Goal: Information Seeking & Learning: Find specific fact

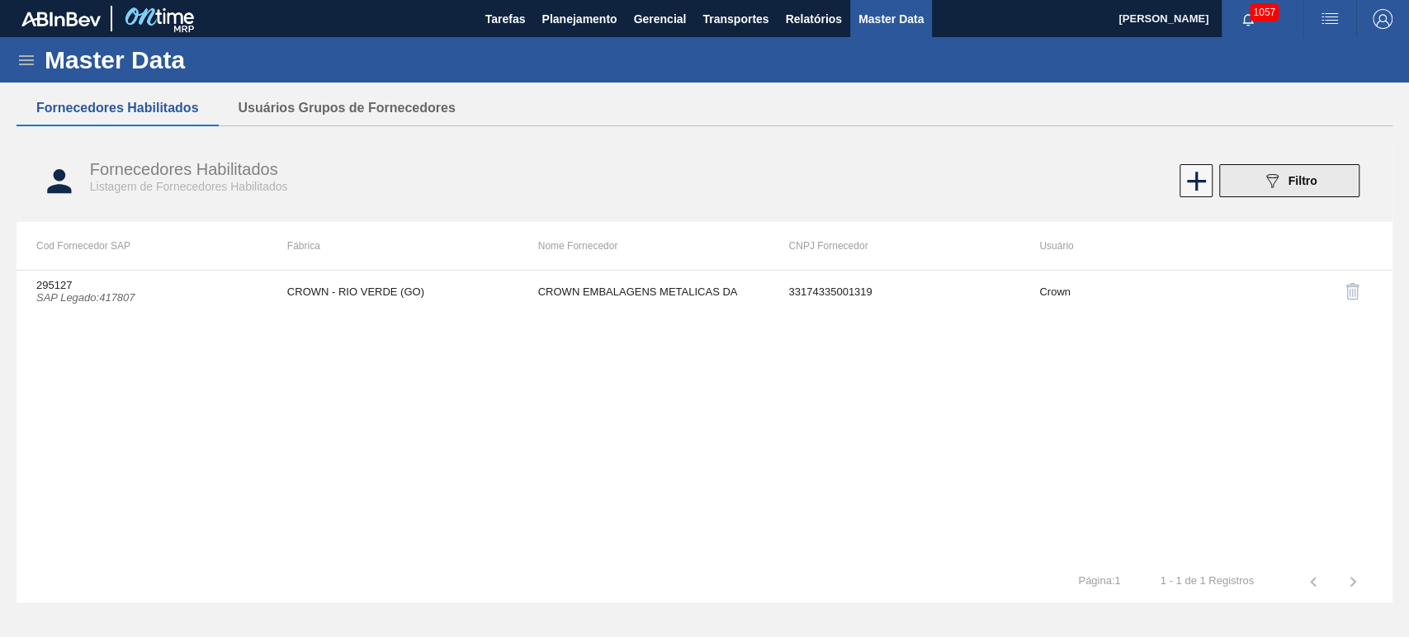
click at [1349, 195] on button "089F7B8B-B2A5-4AFE-B5C0-19BA573D28AC Filtro" at bounding box center [1289, 180] width 140 height 33
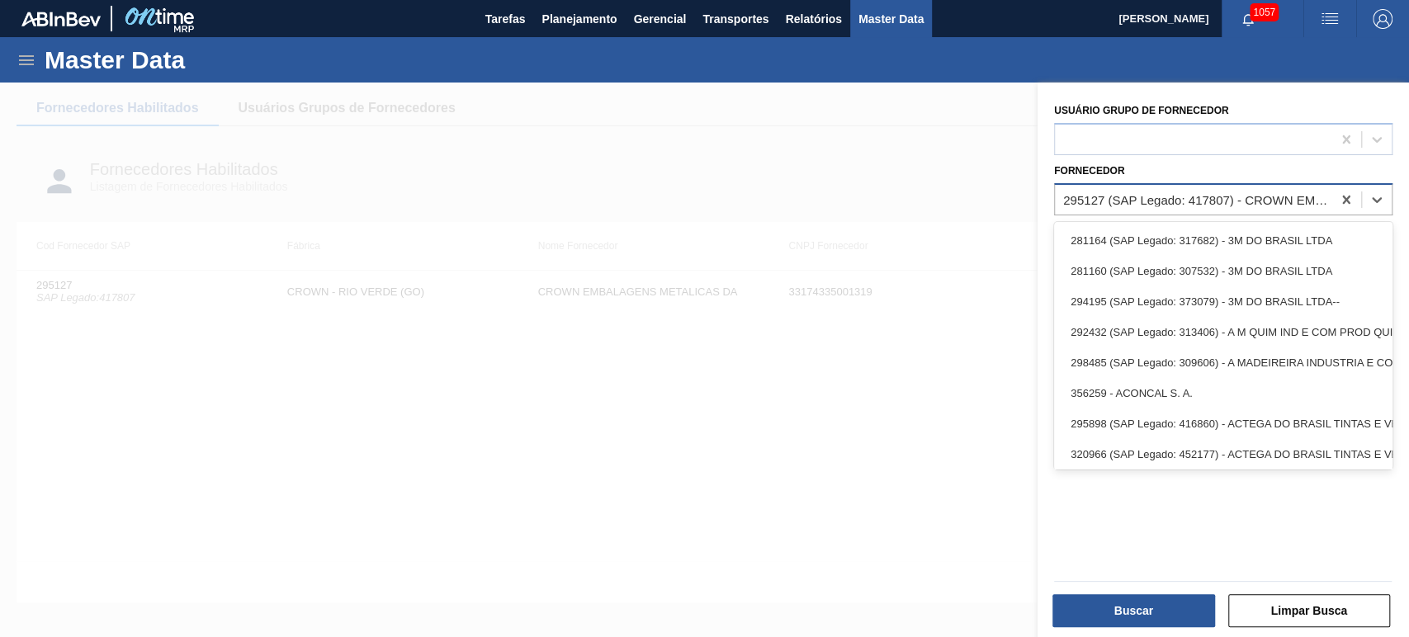
click at [1300, 187] on div "295127 (SAP Legado: 417807) - CROWN EMBALAGENS METALICAS DA" at bounding box center [1193, 199] width 276 height 24
paste input "303171"
type input "303171"
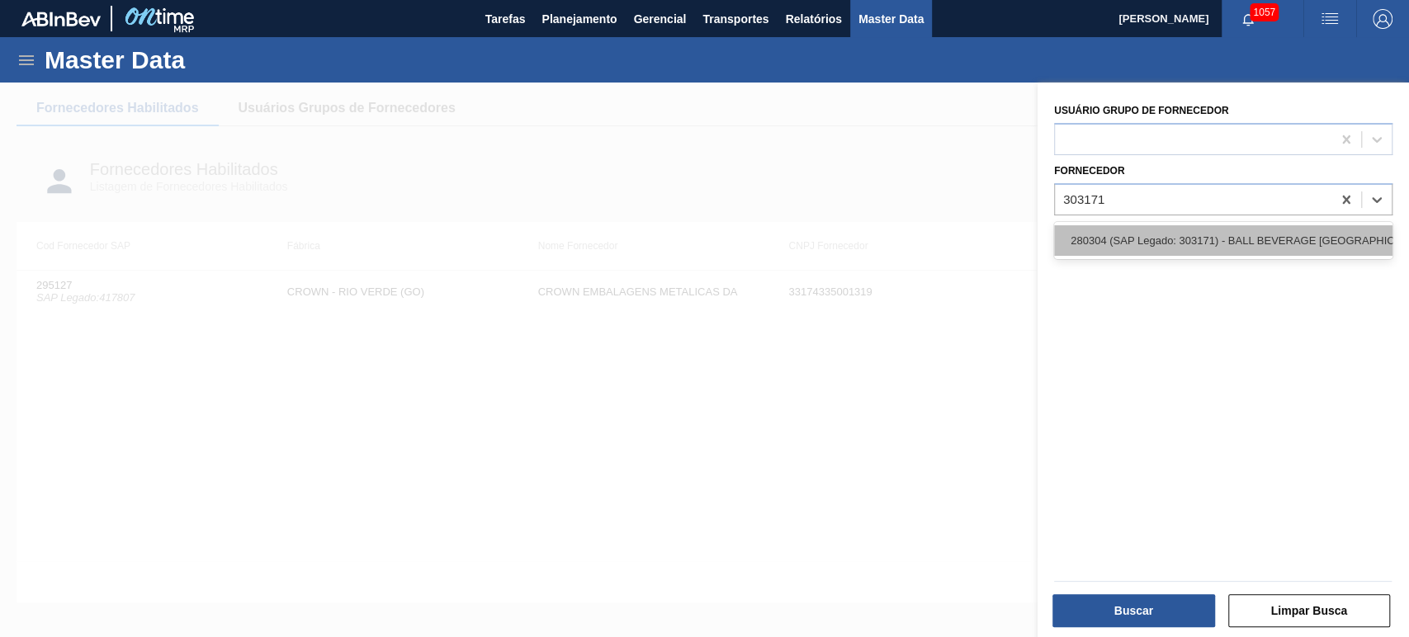
click at [1172, 248] on div "280304 (SAP Legado: 303171) - BALL BEVERAGE [GEOGRAPHIC_DATA] SA" at bounding box center [1223, 240] width 338 height 31
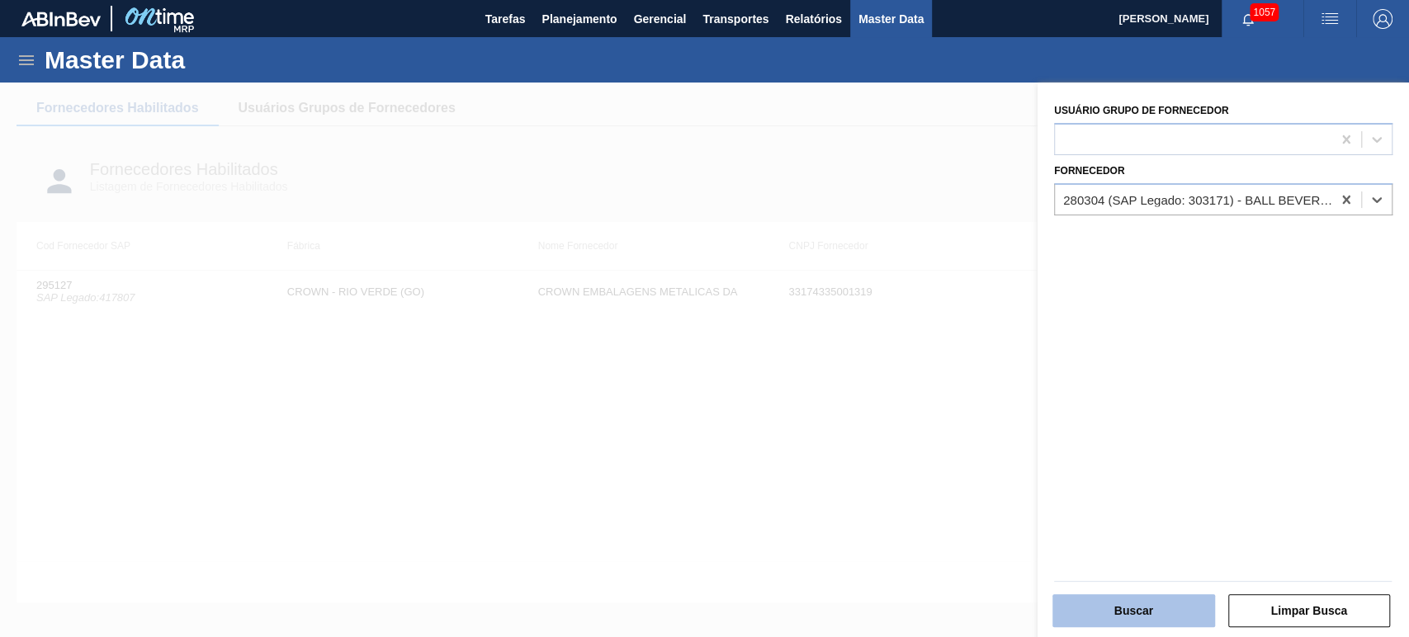
click at [1136, 606] on button "Buscar" at bounding box center [1133, 610] width 163 height 33
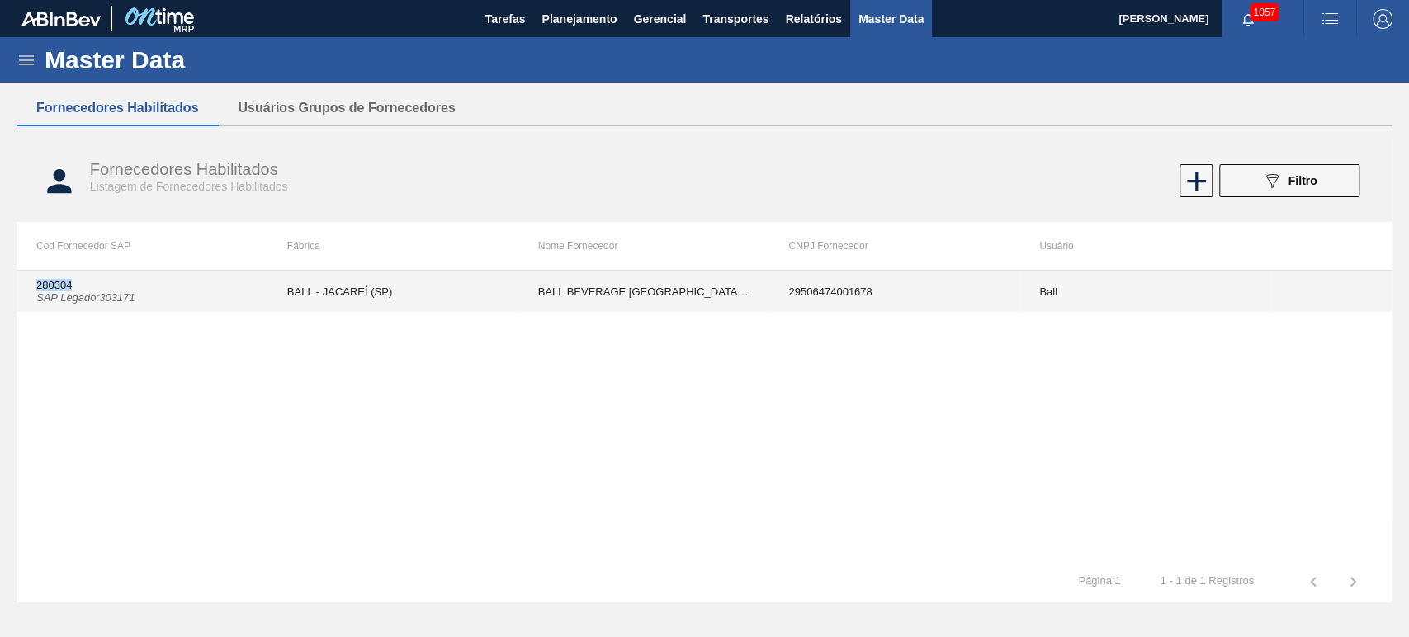
drag, startPoint x: 35, startPoint y: 285, endPoint x: 81, endPoint y: 285, distance: 45.4
click at [81, 285] on td "280304 SAP Legado : 303171" at bounding box center [142, 291] width 251 height 41
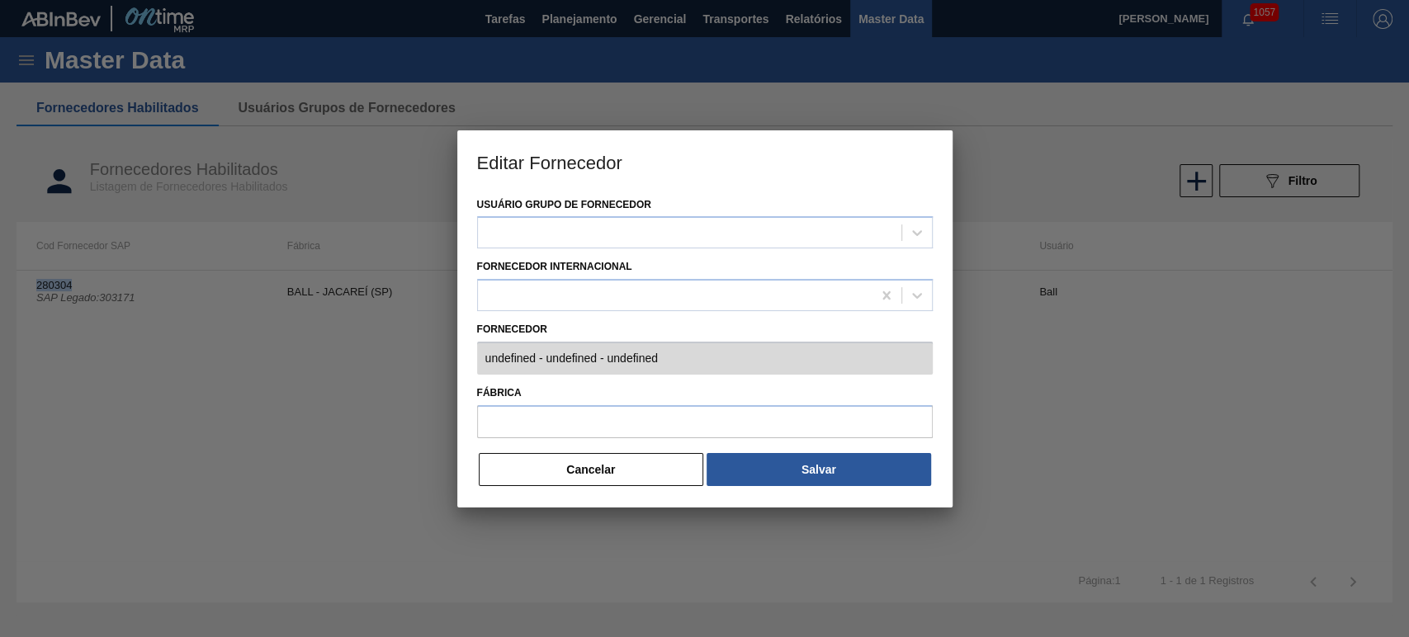
type input "280304 (SAP Legado: 303171) - BALL BEVERAGE [GEOGRAPHIC_DATA] [GEOGRAPHIC_DATA]…"
type input "BALL - JACAREÍ (SP)"
click at [634, 463] on button "Cancelar" at bounding box center [591, 469] width 225 height 33
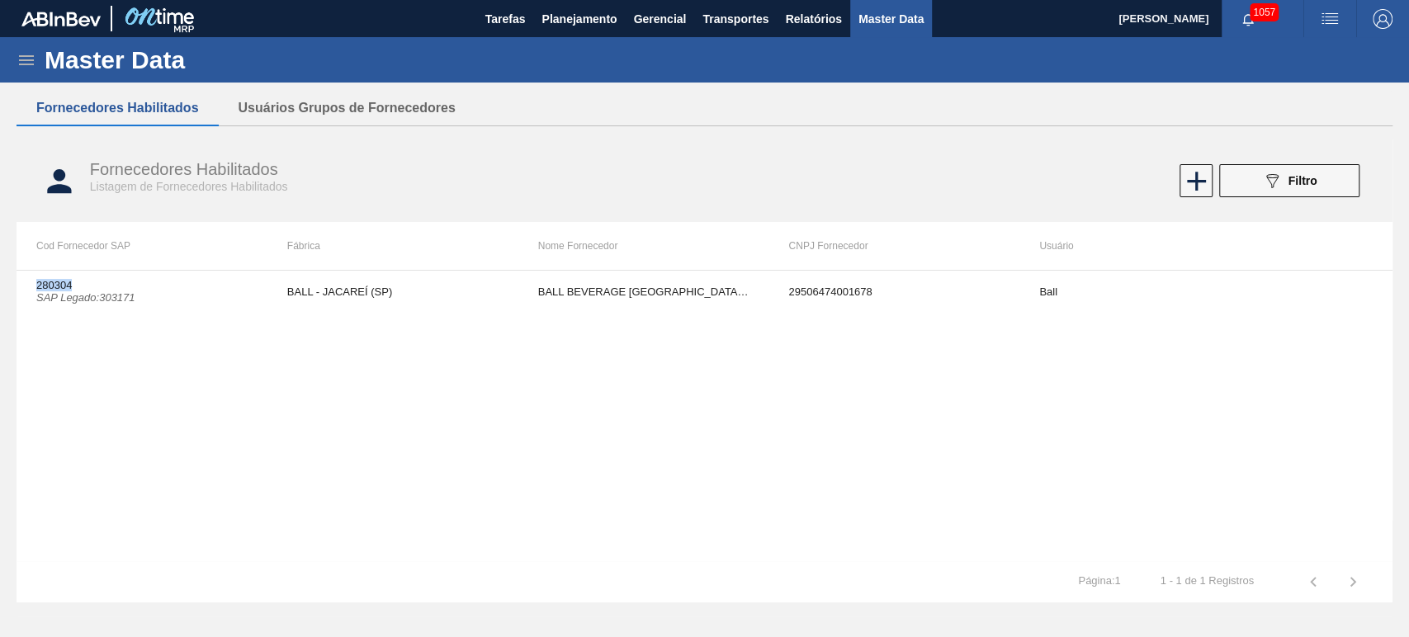
copy td "280304"
